Goal: Navigation & Orientation: Find specific page/section

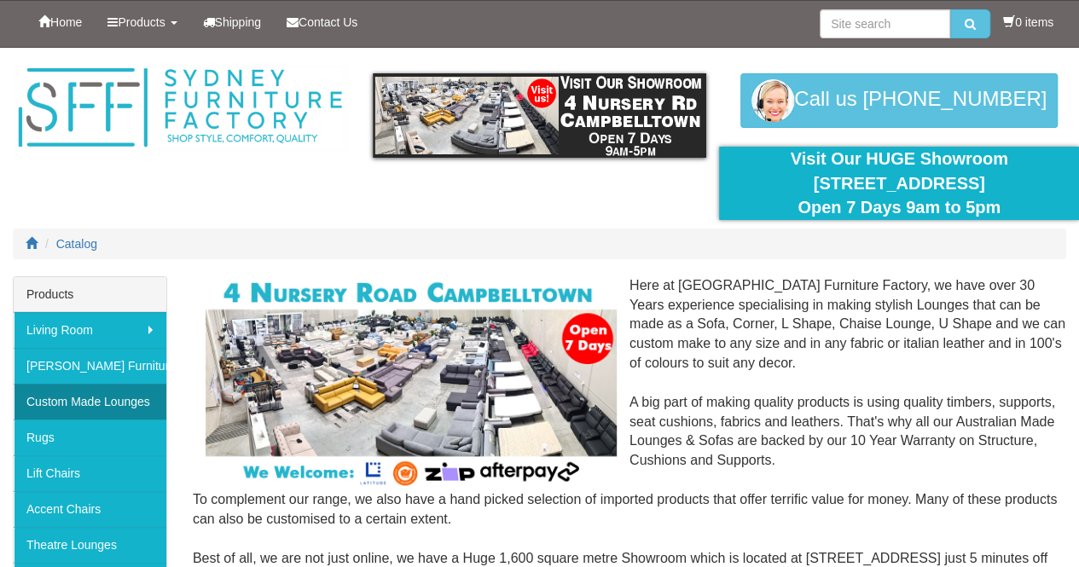
scroll to position [85, 0]
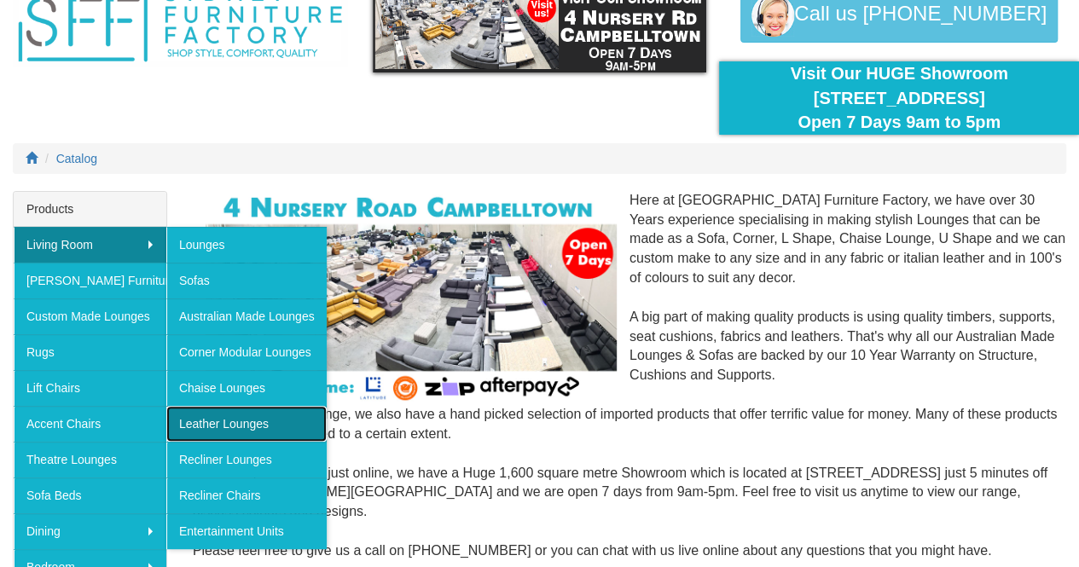
click at [246, 419] on link "Leather Lounges" at bounding box center [246, 424] width 160 height 36
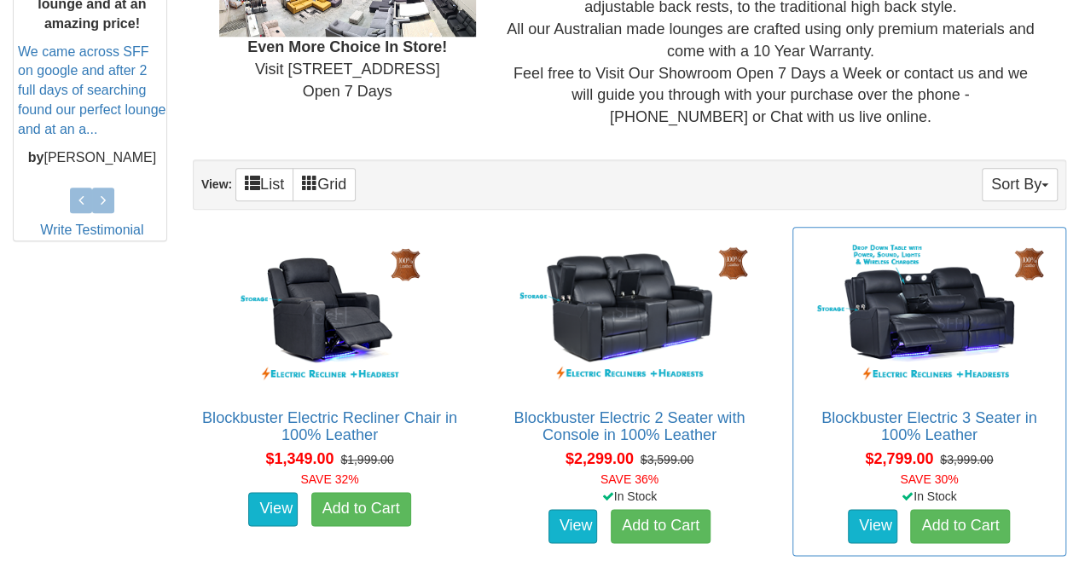
scroll to position [847, 0]
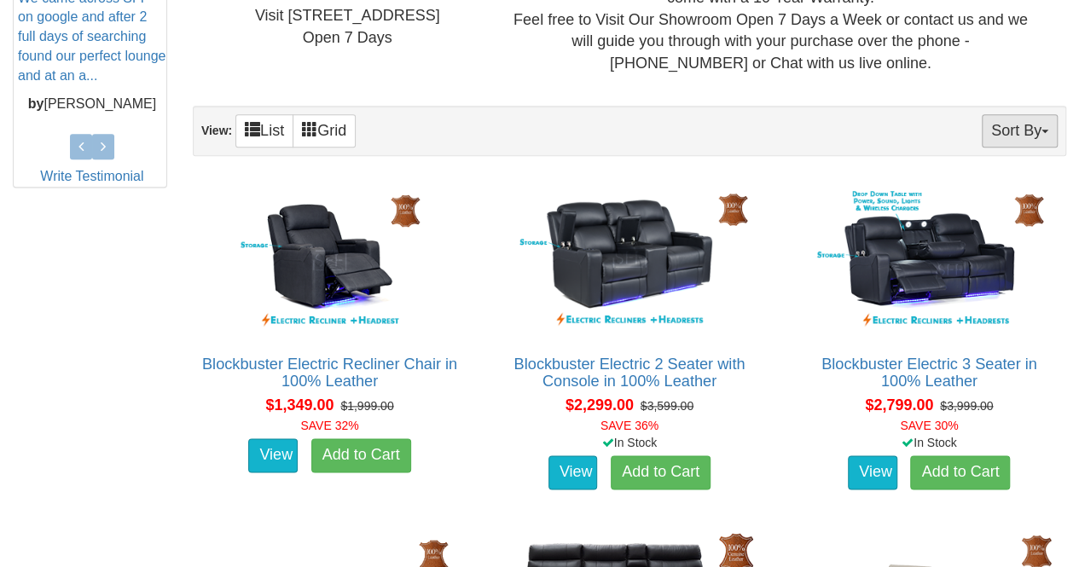
click at [994, 139] on button "Sort By" at bounding box center [1019, 130] width 76 height 33
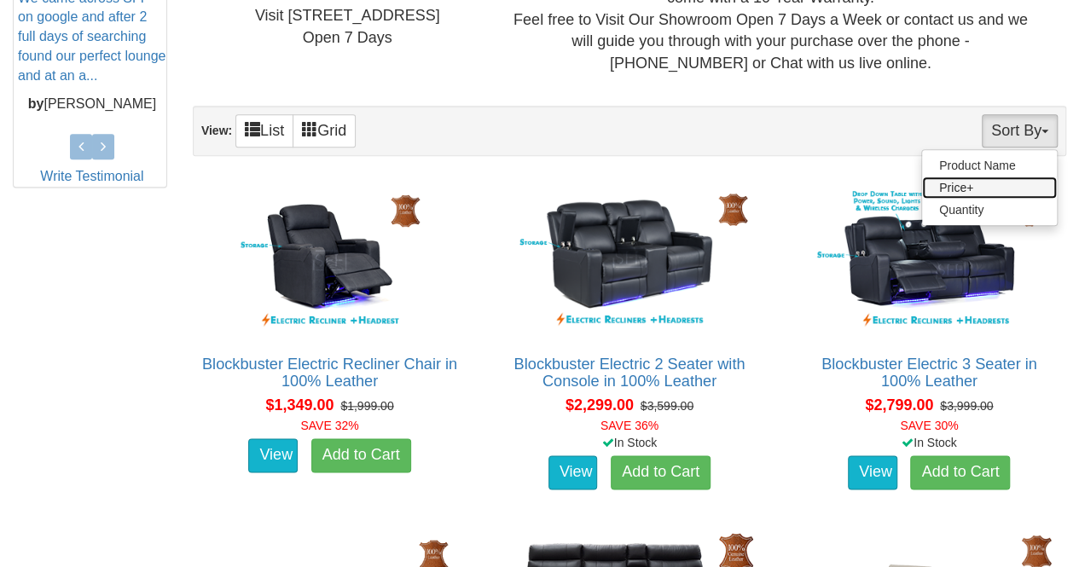
click at [967, 181] on link "Price+" at bounding box center [989, 187] width 135 height 22
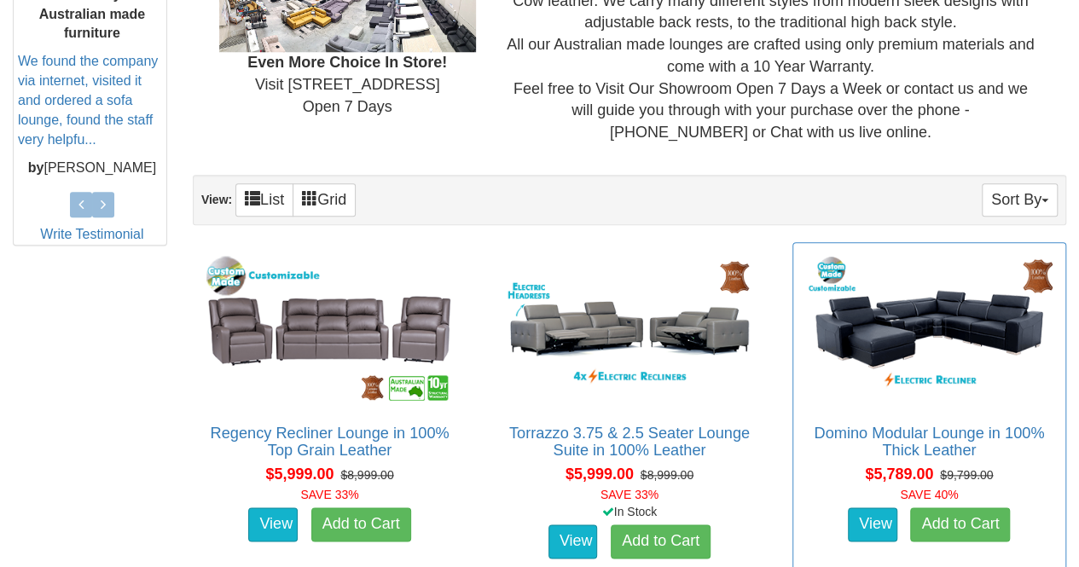
scroll to position [767, 0]
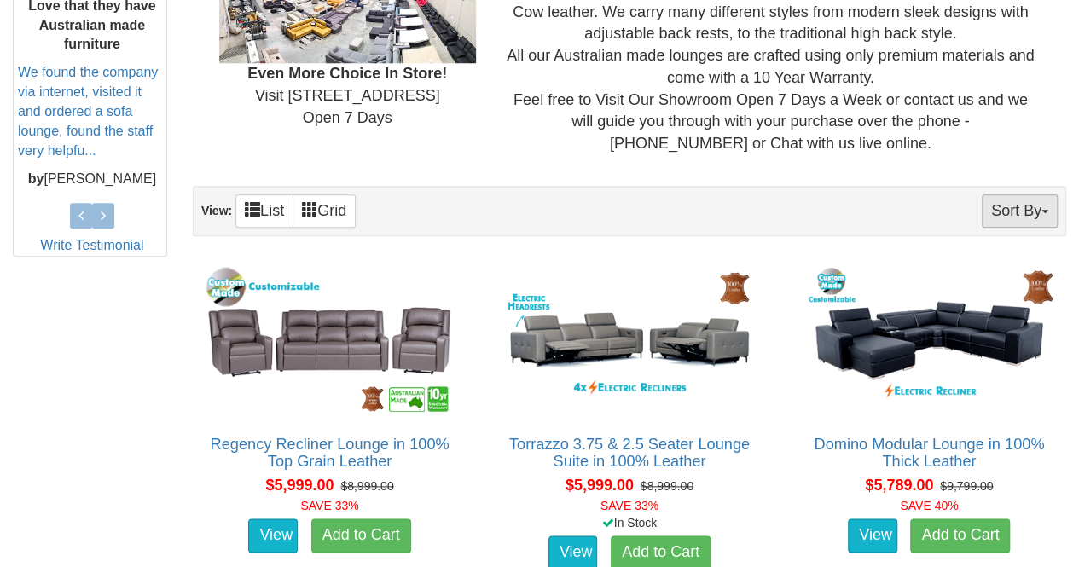
click at [998, 217] on button "Sort By" at bounding box center [1019, 210] width 76 height 33
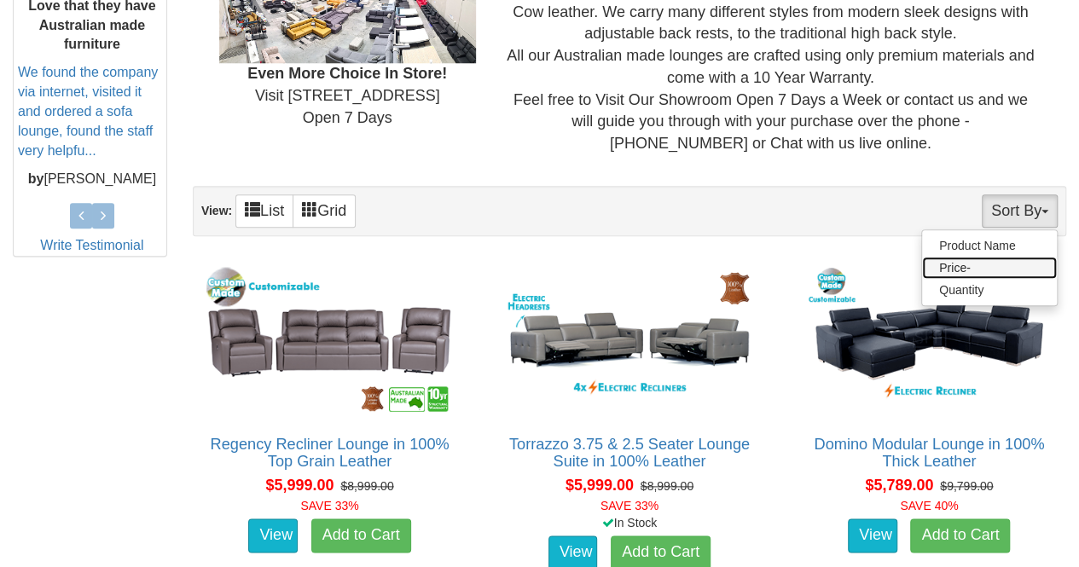
click at [960, 265] on link "Price-" at bounding box center [989, 268] width 135 height 22
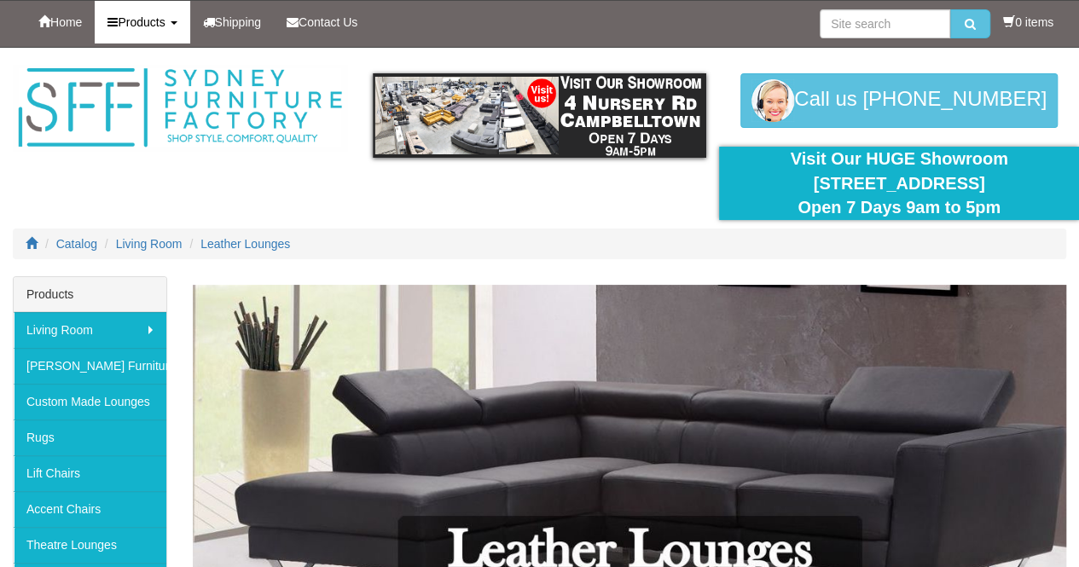
click at [127, 14] on link "Products" at bounding box center [142, 22] width 95 height 43
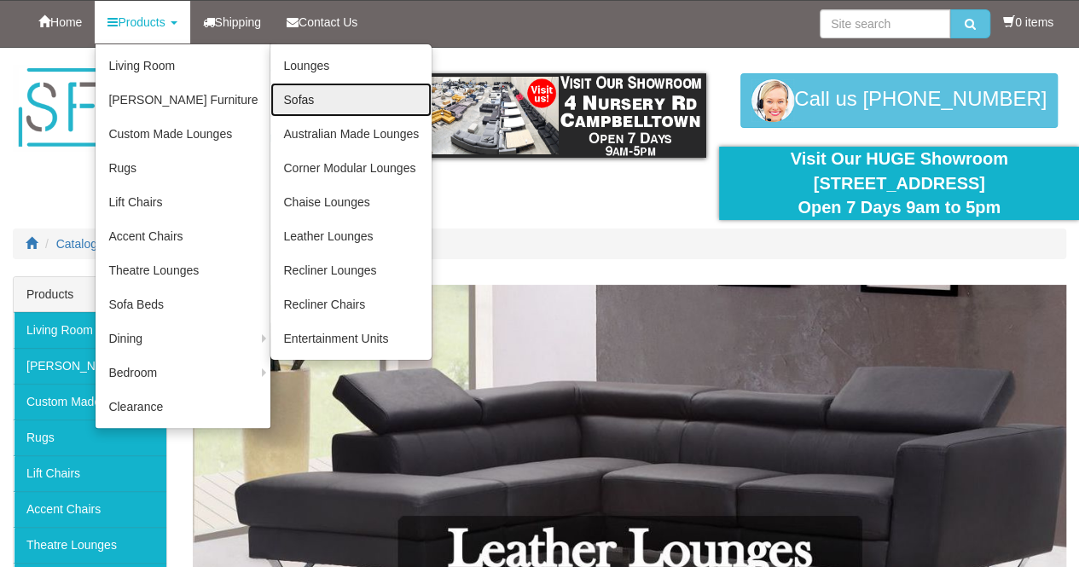
click at [332, 95] on link "Sofas" at bounding box center [350, 100] width 161 height 34
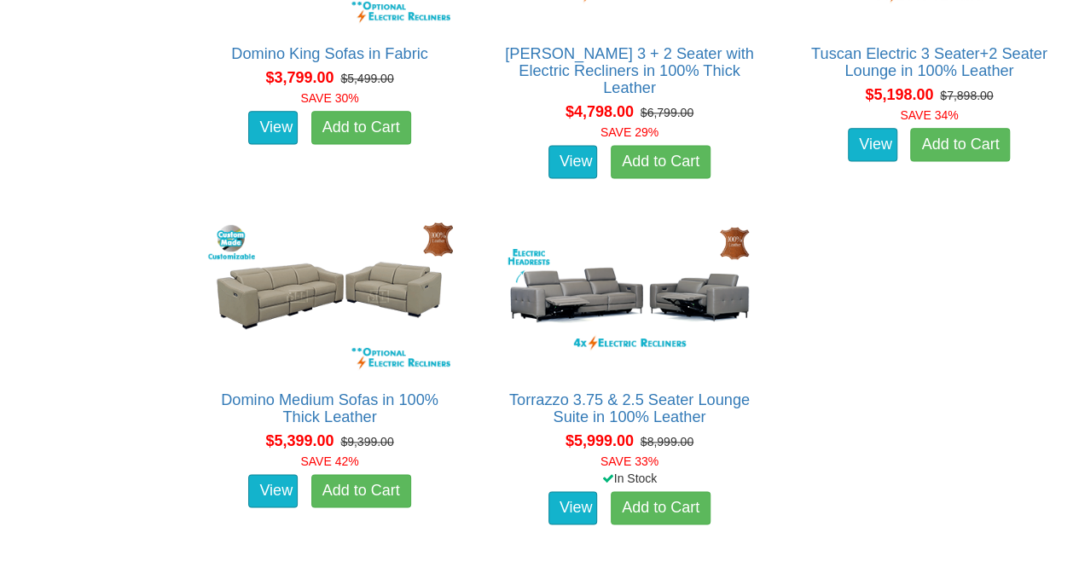
scroll to position [4348, 0]
